Goal: Information Seeking & Learning: Learn about a topic

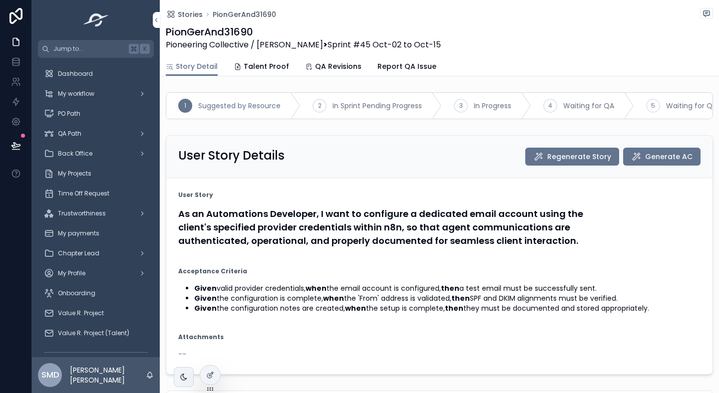
click at [210, 239] on h4 "As an Automations Developer, I want to configure a dedicated email account usin…" at bounding box center [439, 227] width 522 height 40
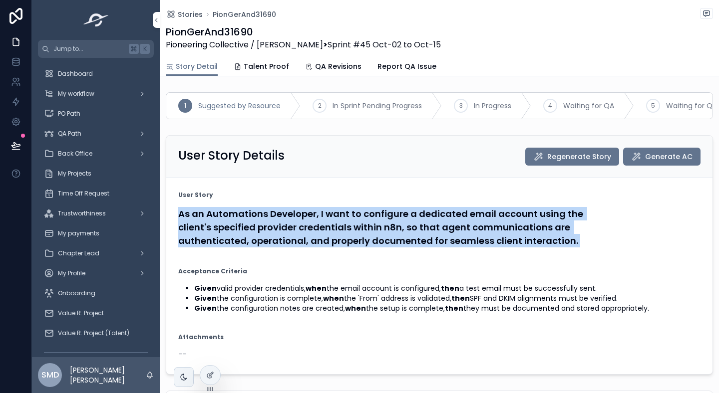
copy form "As an Automations Developer, I want to configure a dedicated email account usin…"
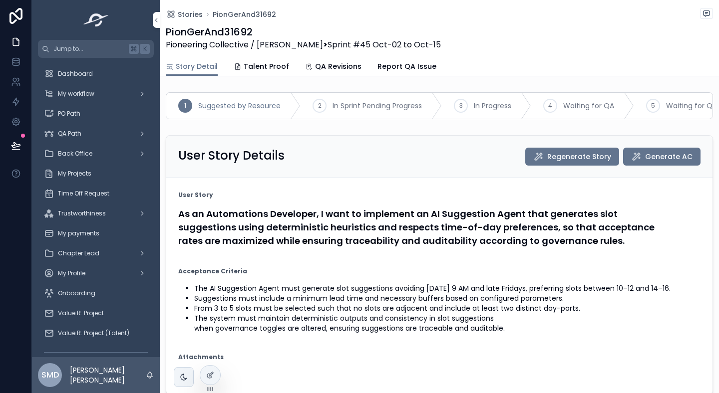
click at [285, 221] on h4 "As an Automations Developer, I want to implement an AI Suggestion Agent that ge…" at bounding box center [439, 227] width 522 height 40
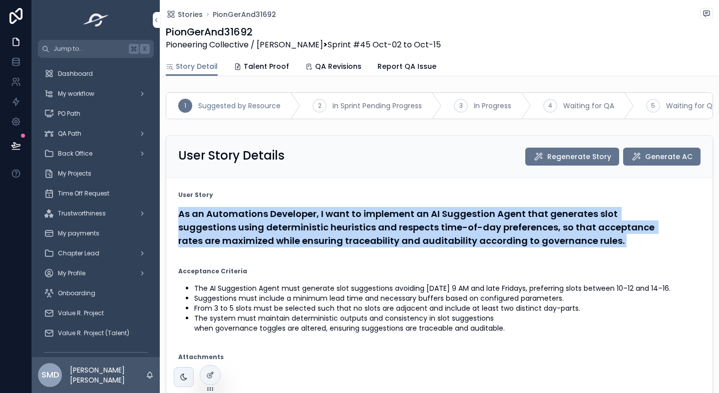
copy form "As an Automations Developer, I want to implement an AI Suggestion Agent that ge…"
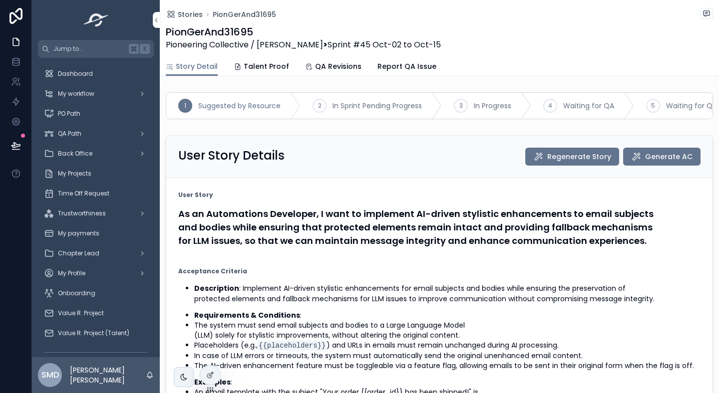
click at [305, 232] on h4 "As an Automations Developer, I want to implement AI-driven stylistic enhancemen…" at bounding box center [439, 227] width 522 height 40
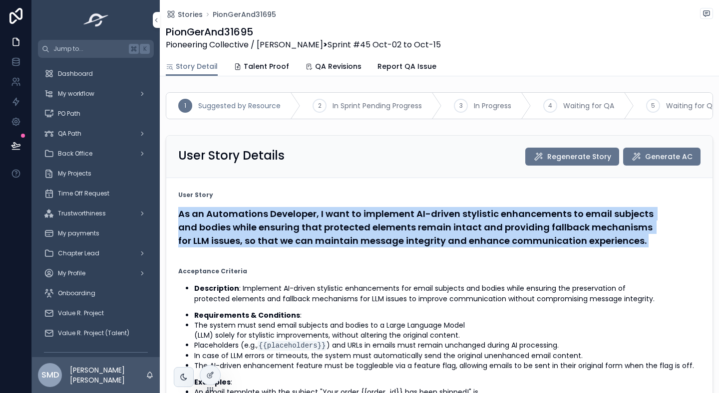
copy form "As an Automations Developer, I want to implement AI-driven stylistic enhancemen…"
